Goal: Find specific page/section: Find specific page/section

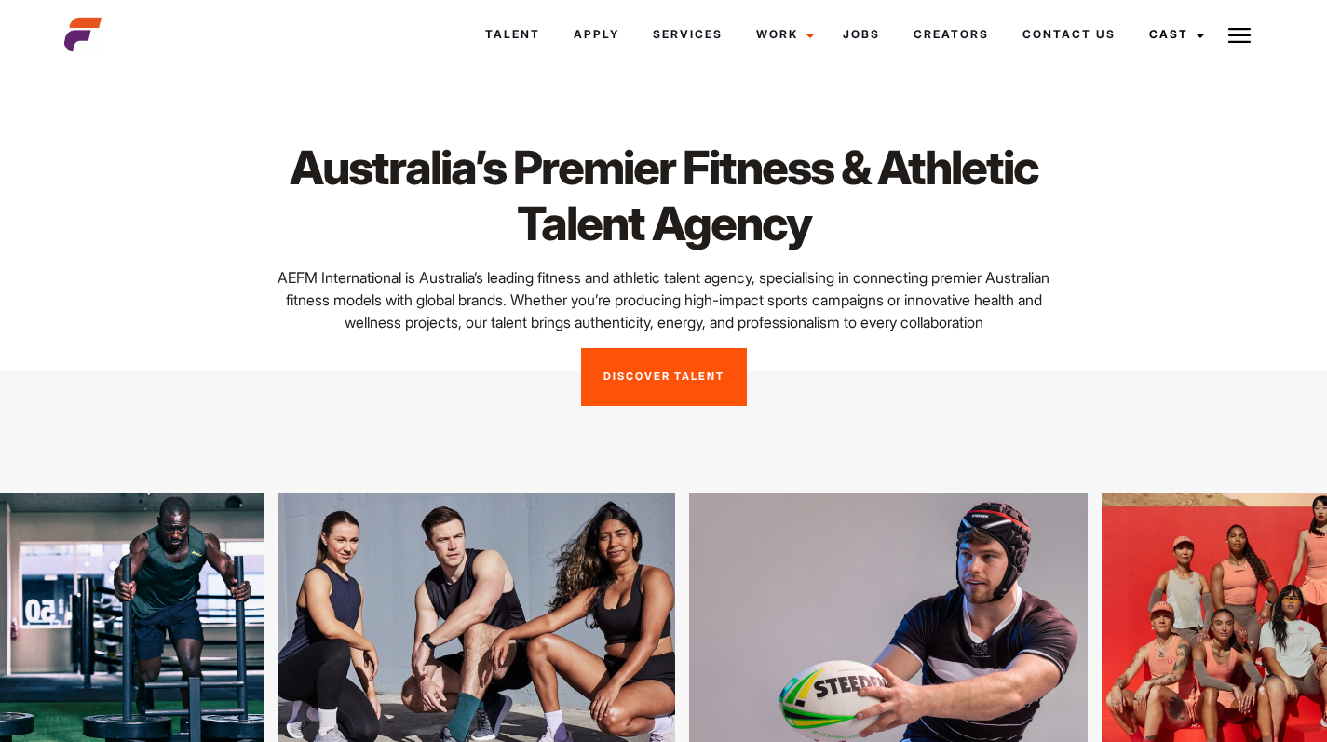
click at [1244, 30] on img at bounding box center [1240, 35] width 22 height 22
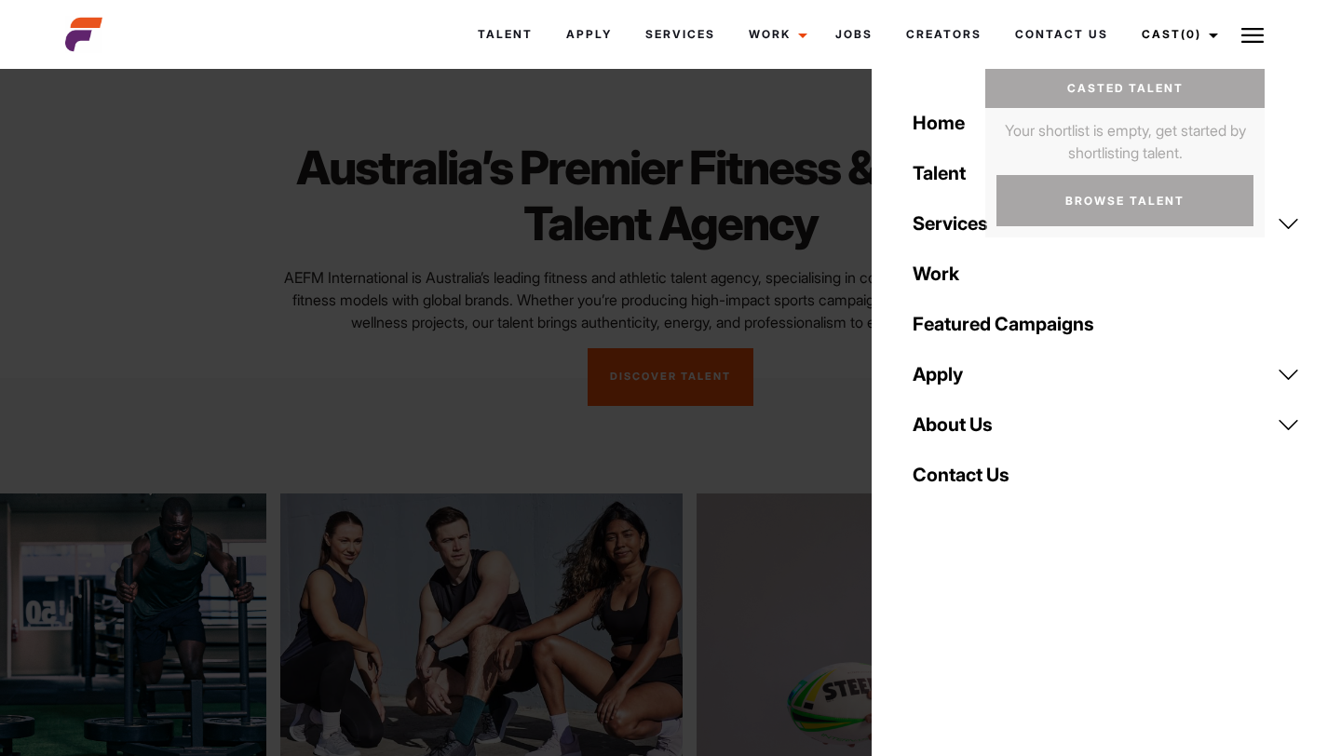
click at [657, 221] on h1 "Australia’s Premier Fitness & Athletic Talent Agency" at bounding box center [670, 196] width 800 height 112
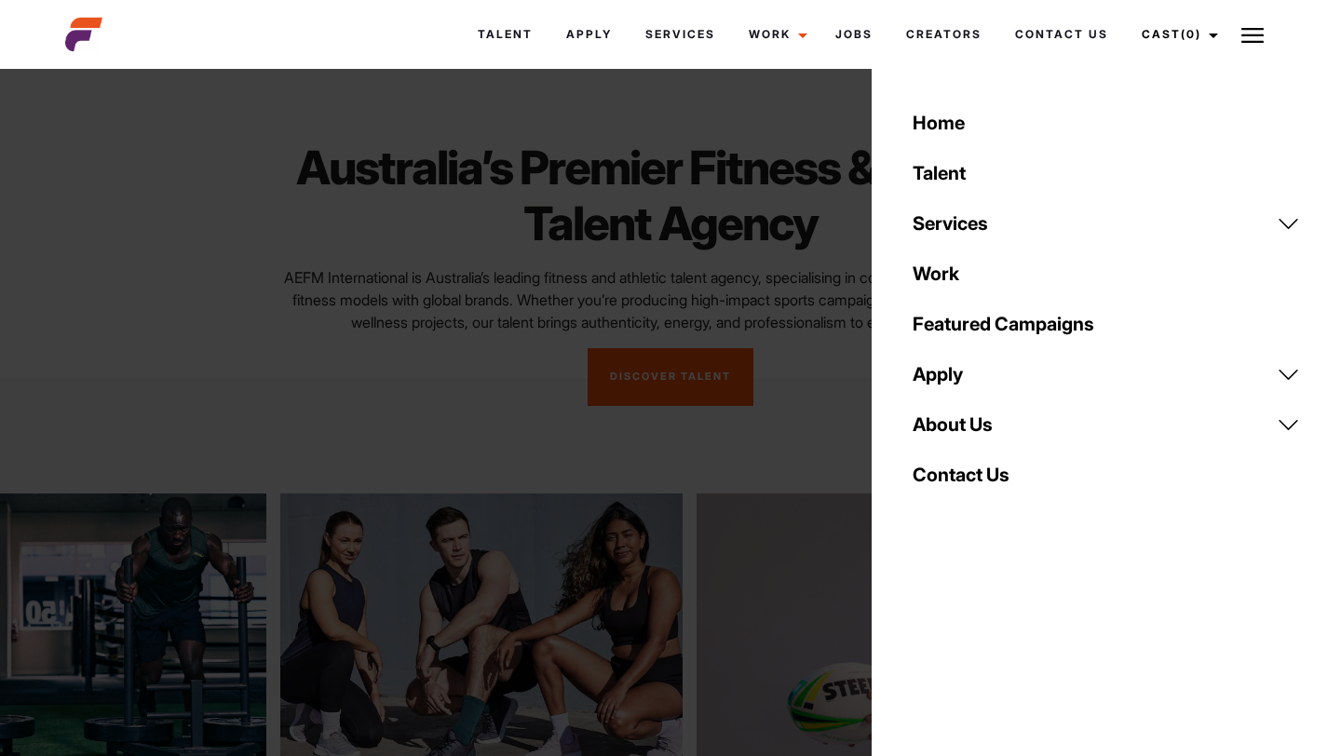
click at [964, 171] on link "Talent" at bounding box center [1107, 173] width 410 height 50
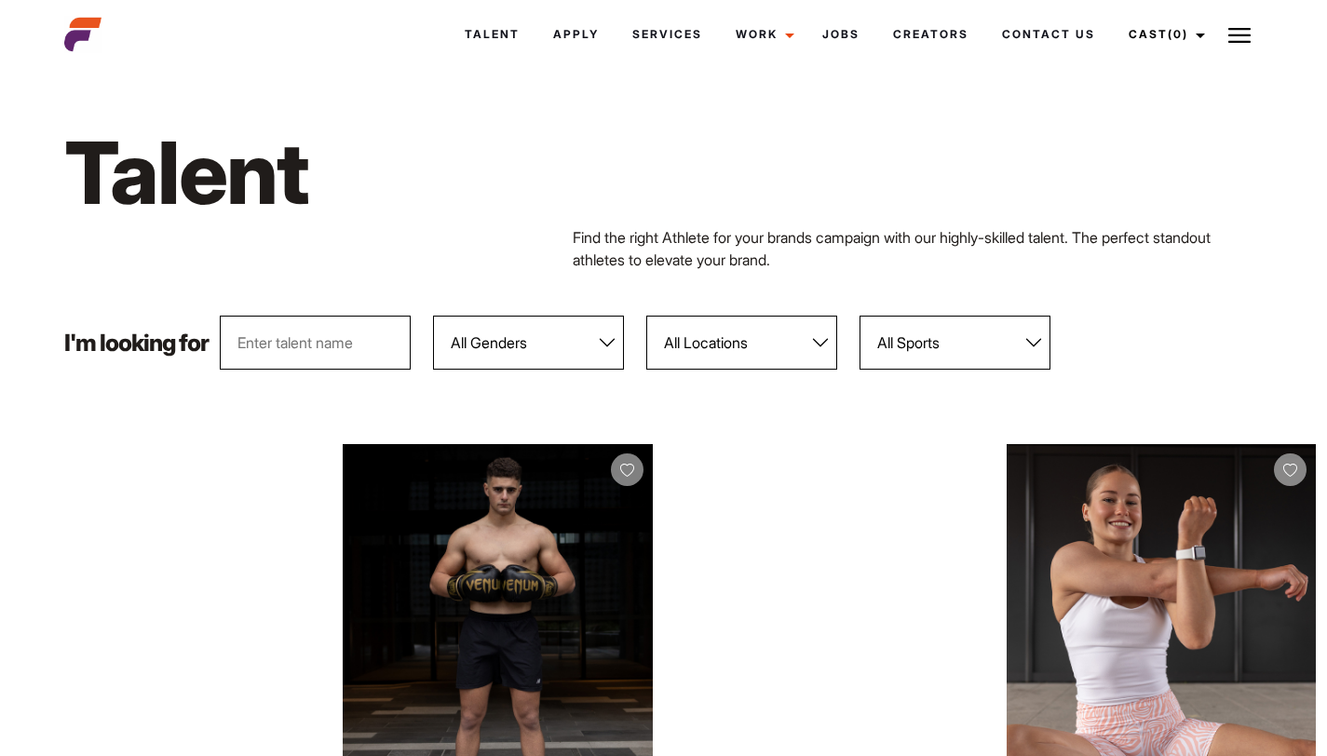
click at [315, 353] on input "text" at bounding box center [315, 343] width 191 height 54
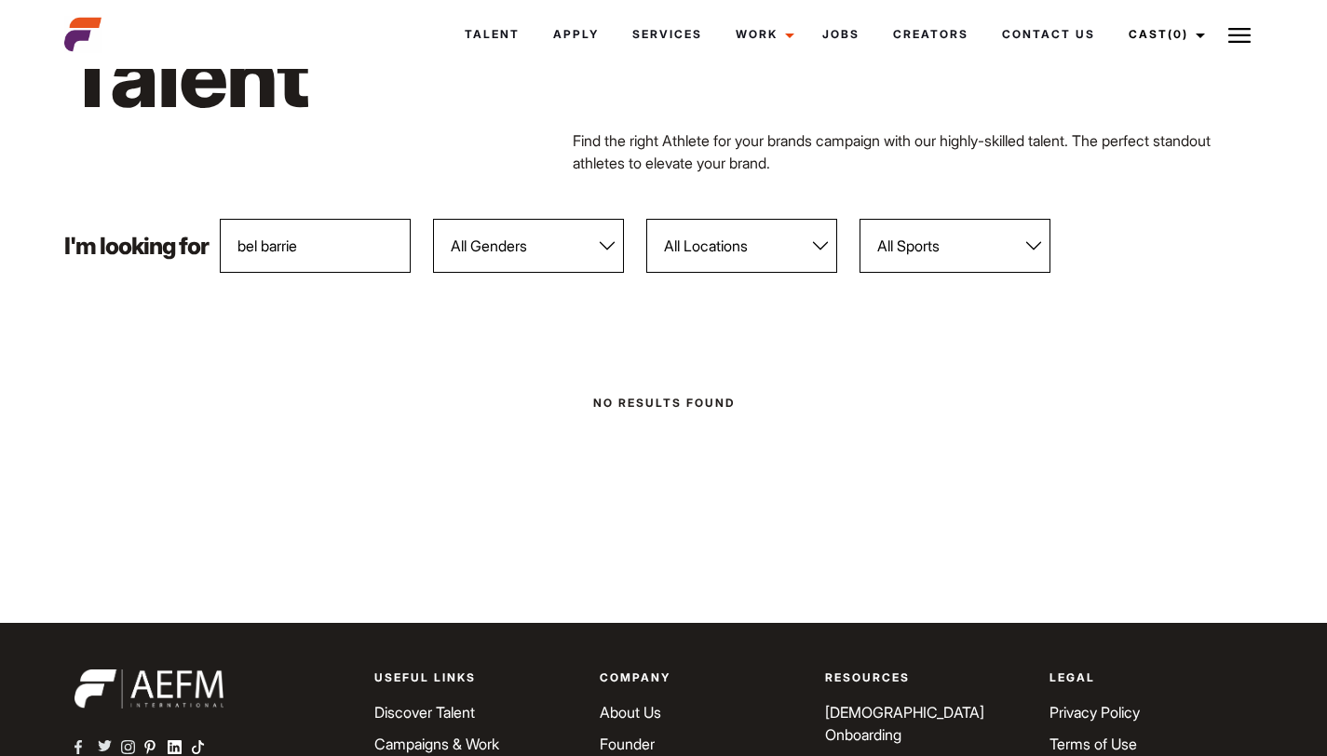
scroll to position [99, 0]
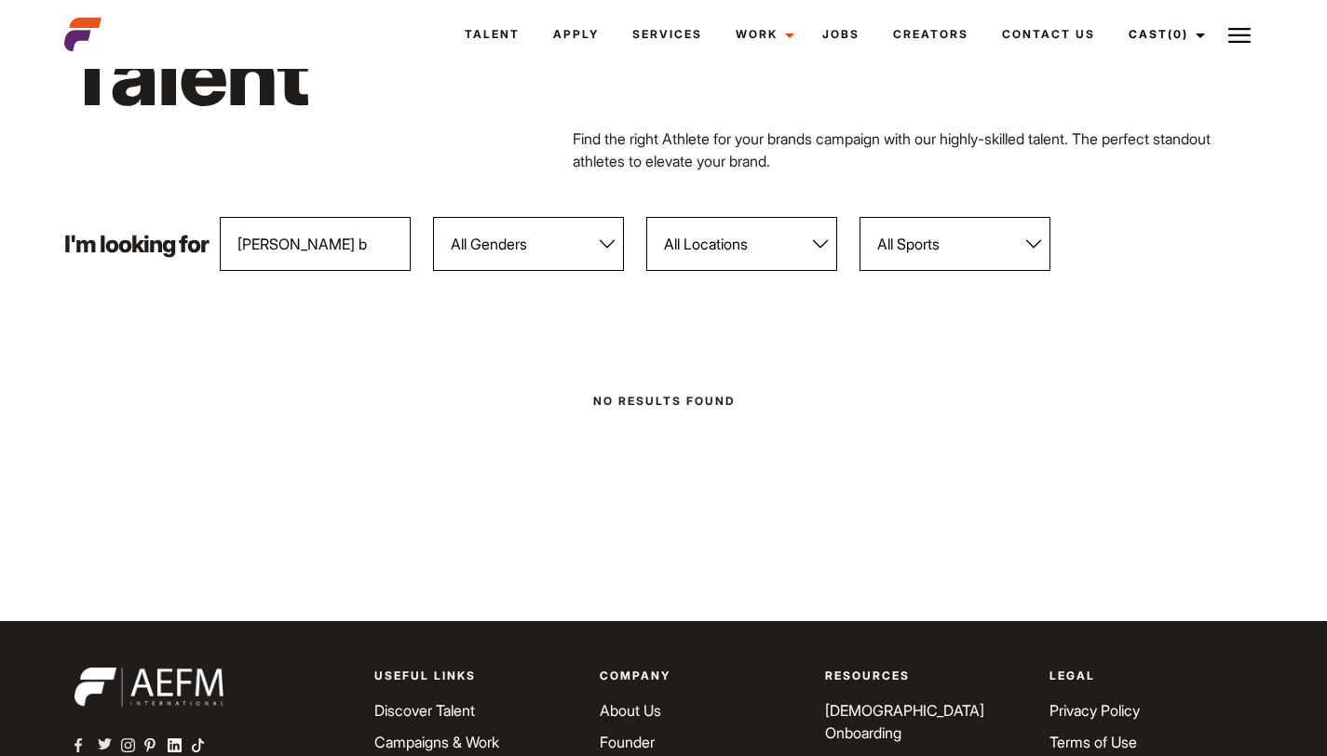
type input "belinda b"
click at [716, 237] on select "All Locations [GEOGRAPHIC_DATA] [GEOGRAPHIC_DATA] [GEOGRAPHIC_DATA] [GEOGRAPHIC…" at bounding box center [741, 244] width 191 height 54
select select "113"
click at [647, 217] on select "All Locations Adelaide Brisbane Darwin Gold Coast Melbourne Perth Sunshine Coas…" at bounding box center [741, 244] width 191 height 54
click at [315, 235] on input "belinda b" at bounding box center [315, 244] width 191 height 54
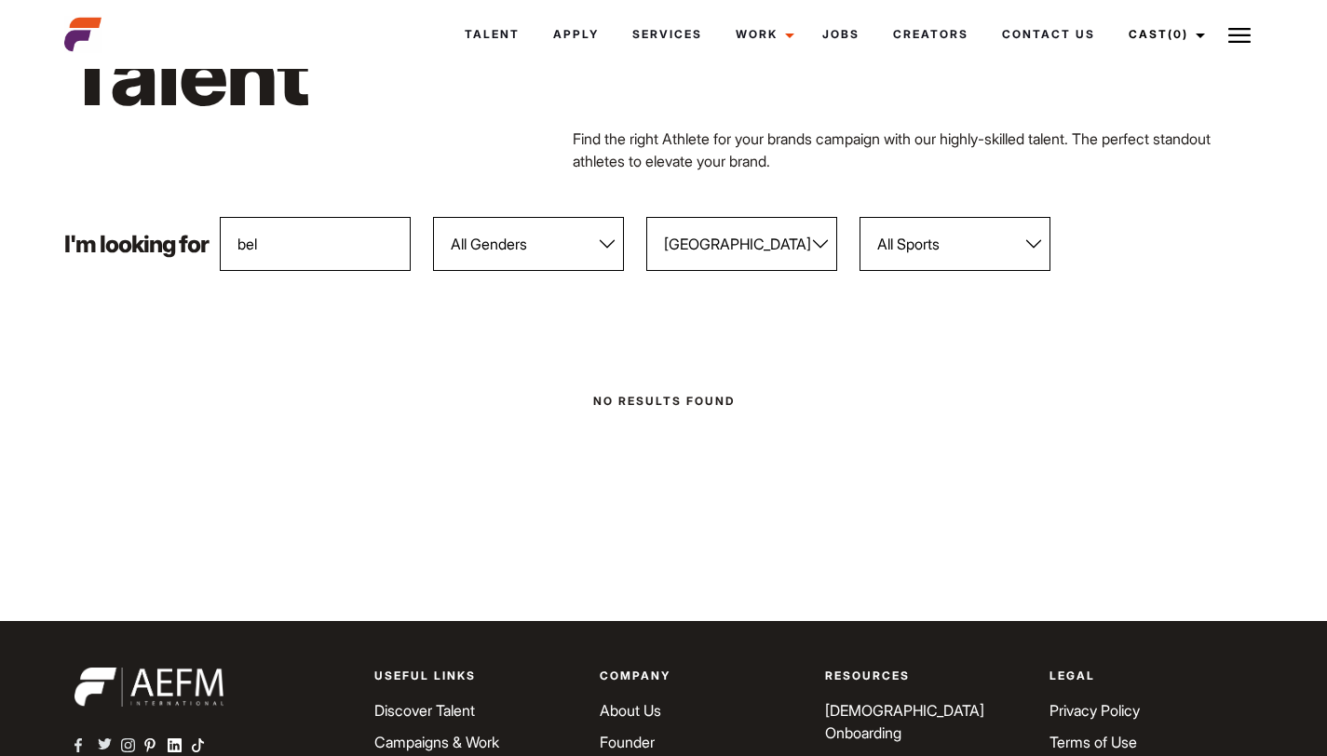
click at [973, 258] on select "All Sports 100 Meter Butterfly Acrobatics Aerial awareness Aerobics AFL Aflw Am…" at bounding box center [955, 244] width 191 height 54
click at [975, 252] on select "All Sports 100 Meter Butterfly Acrobatics Aerial awareness Aerobics AFL Aflw Am…" at bounding box center [955, 244] width 191 height 54
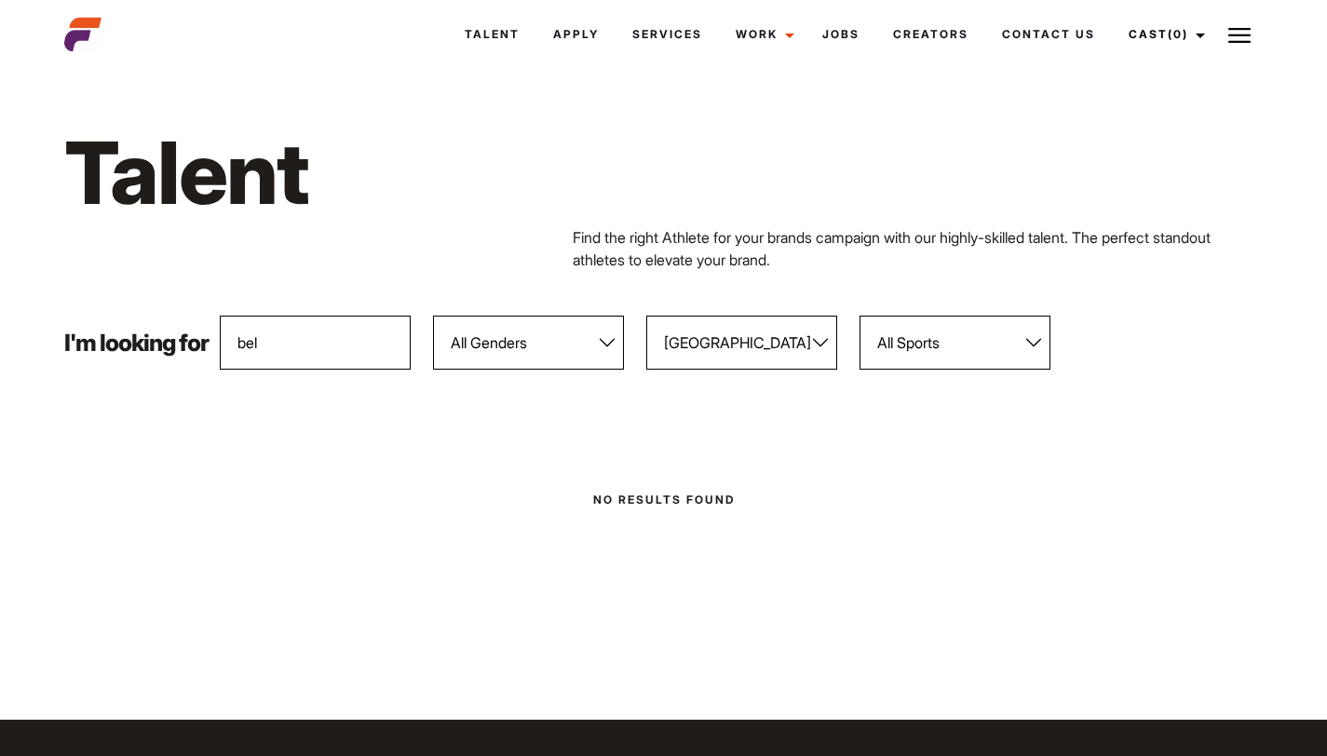
click at [338, 361] on input "bel" at bounding box center [315, 343] width 191 height 54
type input "belinda"
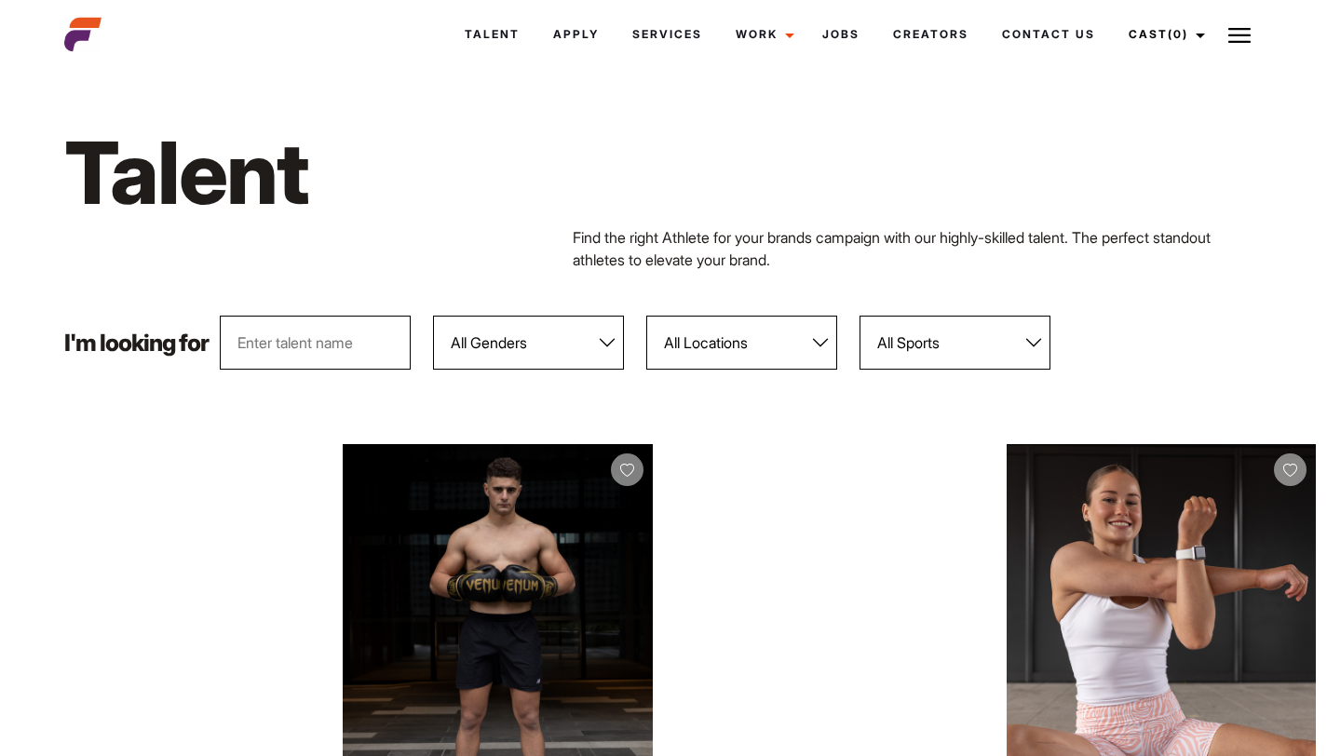
click at [256, 347] on input "text" at bounding box center [315, 343] width 191 height 54
click at [755, 339] on select "All Locations Adelaide Brisbane Darwin Gold Coast Melbourne Perth Sunshine Coas…" at bounding box center [741, 343] width 191 height 54
select select "113"
click at [647, 316] on select "All Locations Adelaide Brisbane Darwin Gold Coast Melbourne Perth Sunshine Coas…" at bounding box center [741, 343] width 191 height 54
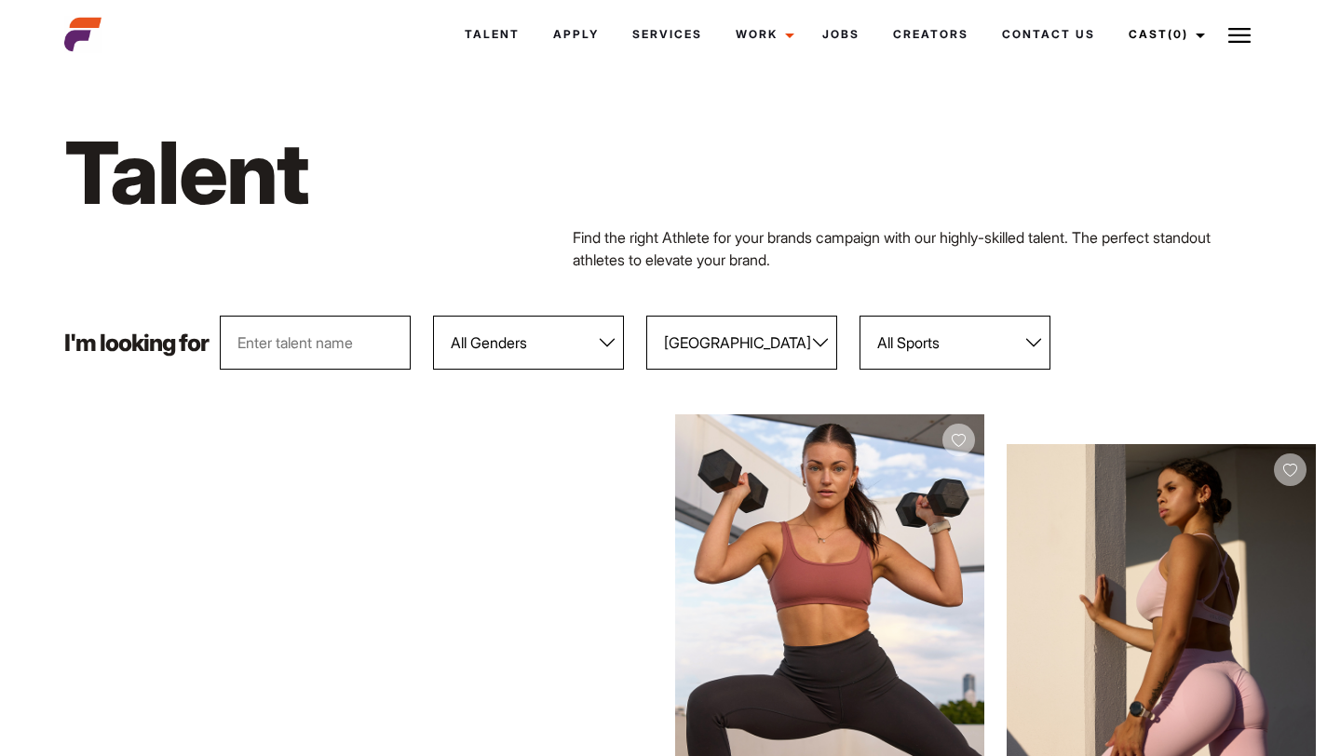
click at [530, 331] on select "All Genders Female Male" at bounding box center [528, 343] width 191 height 54
select select "104"
click at [434, 316] on select "All Genders Female Male" at bounding box center [528, 343] width 191 height 54
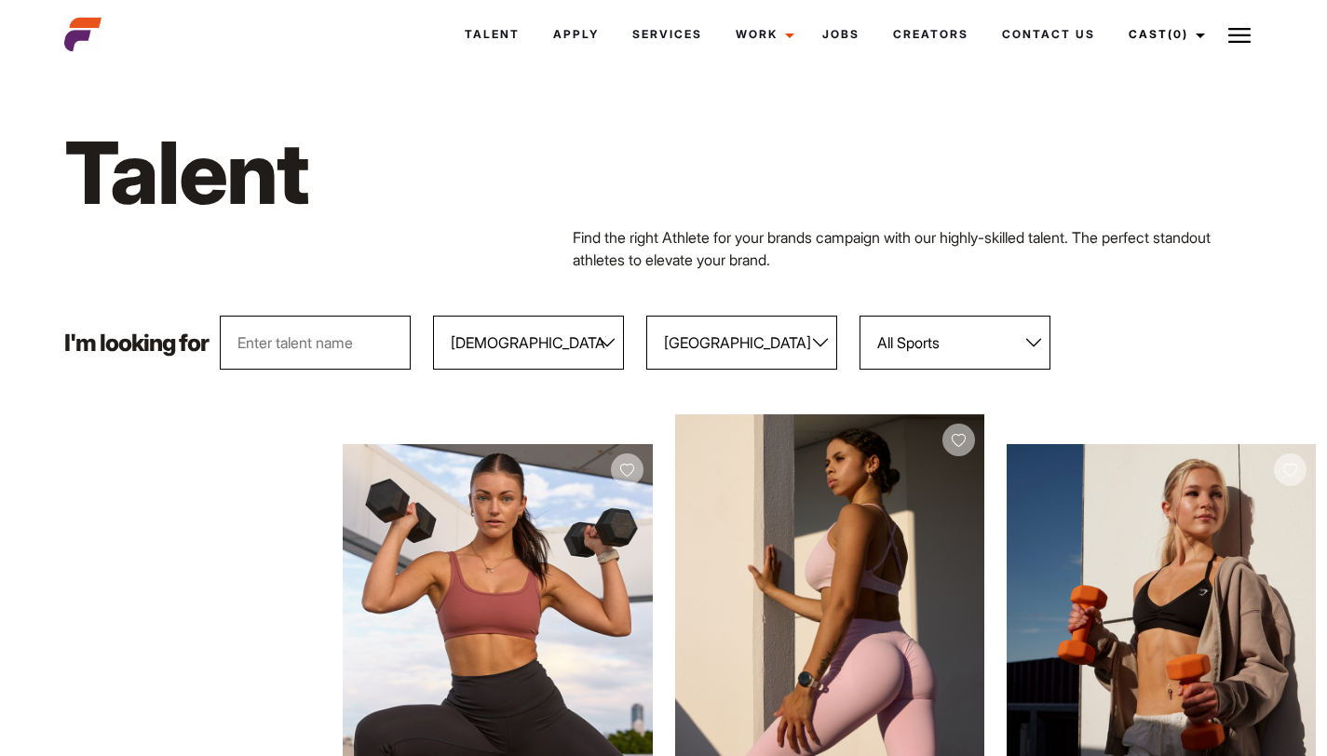
click at [366, 364] on input "text" at bounding box center [315, 343] width 191 height 54
type input "bel"
